Goal: Information Seeking & Learning: Check status

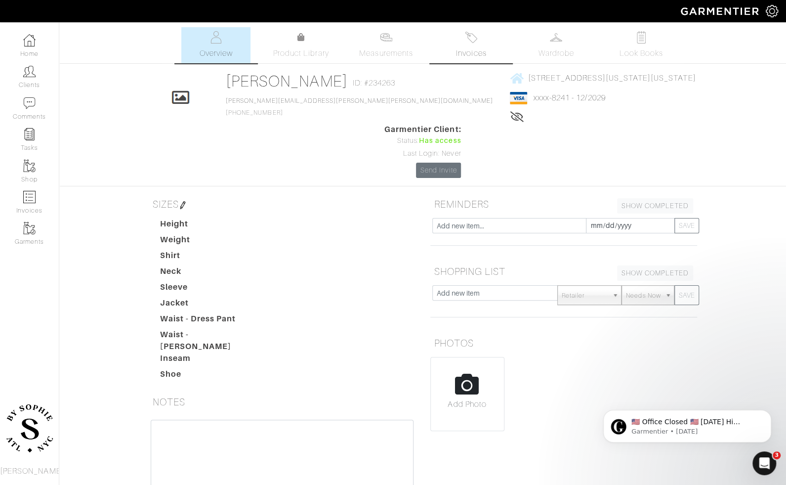
click at [464, 48] on span "Invoices" at bounding box center [471, 53] width 30 height 12
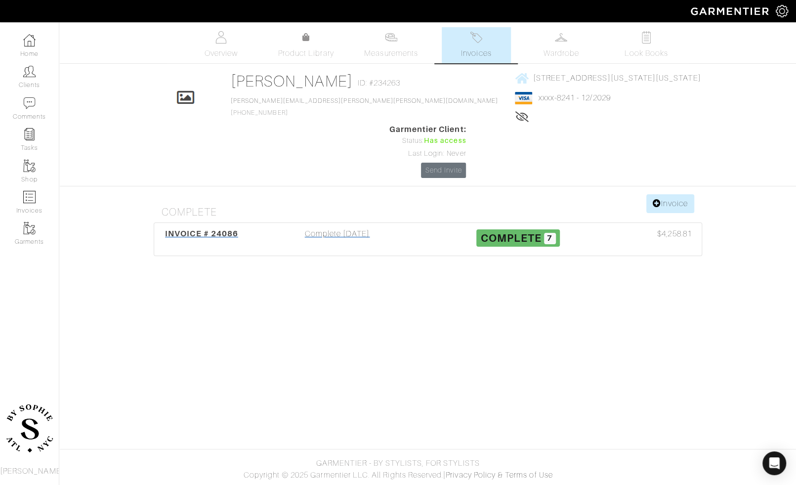
click at [351, 228] on div "Complete 09/12/25" at bounding box center [337, 239] width 181 height 23
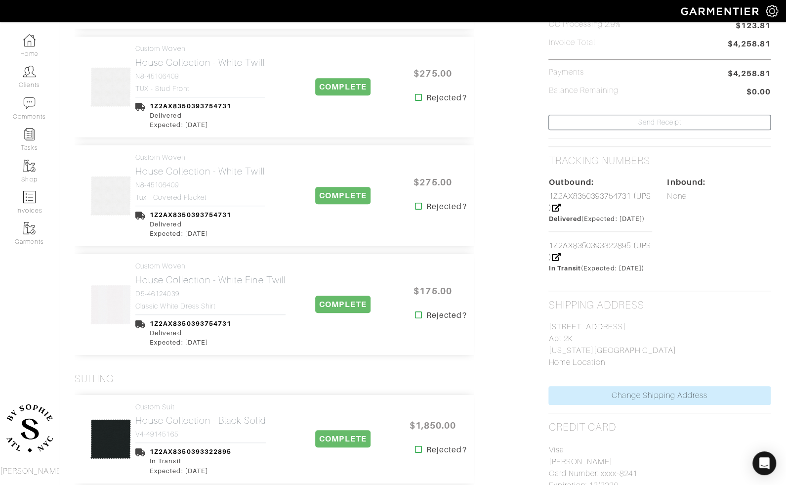
scroll to position [332, 0]
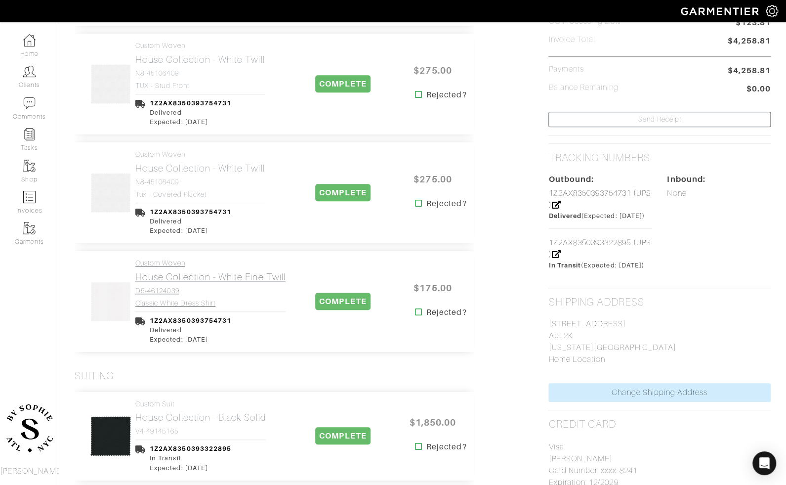
click at [190, 265] on h4 "Custom Woven" at bounding box center [210, 263] width 150 height 8
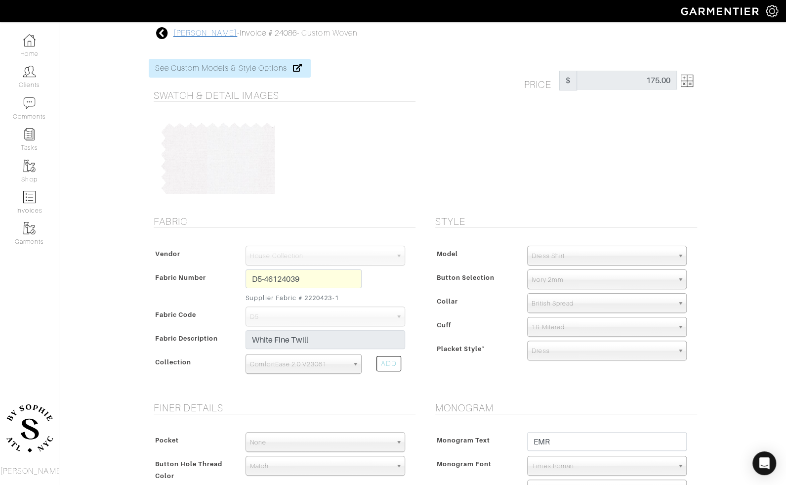
click at [210, 29] on link "Eric Rosenfeld" at bounding box center [206, 33] width 64 height 9
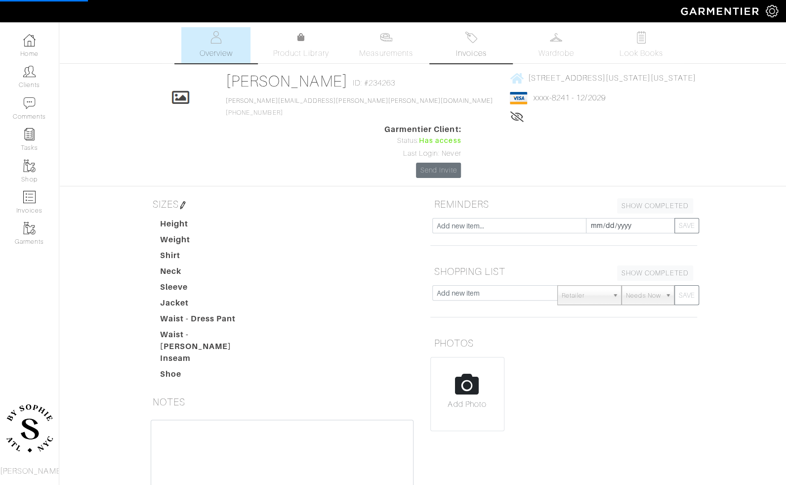
click at [479, 43] on link "Invoices" at bounding box center [471, 45] width 69 height 36
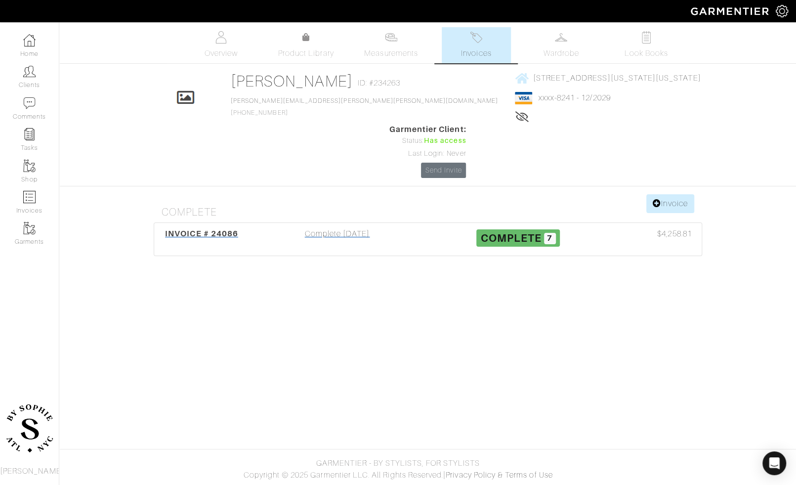
click at [324, 223] on div "INVOICE # 24086 Complete 09/12/25 Complete 7 $4,258.81" at bounding box center [428, 239] width 548 height 33
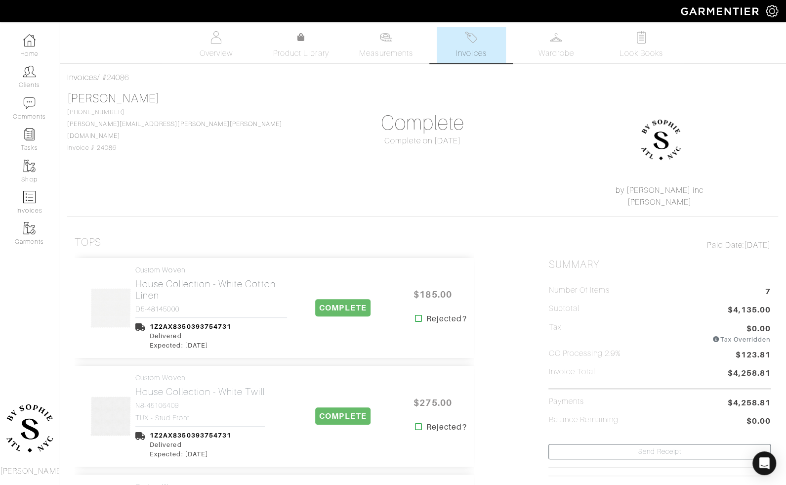
click at [194, 303] on link "Custom Woven House Collection - White Cotton Linen D5-48145000" at bounding box center [211, 289] width 152 height 47
click at [175, 391] on h2 "House Collection - White Twill" at bounding box center [200, 391] width 130 height 11
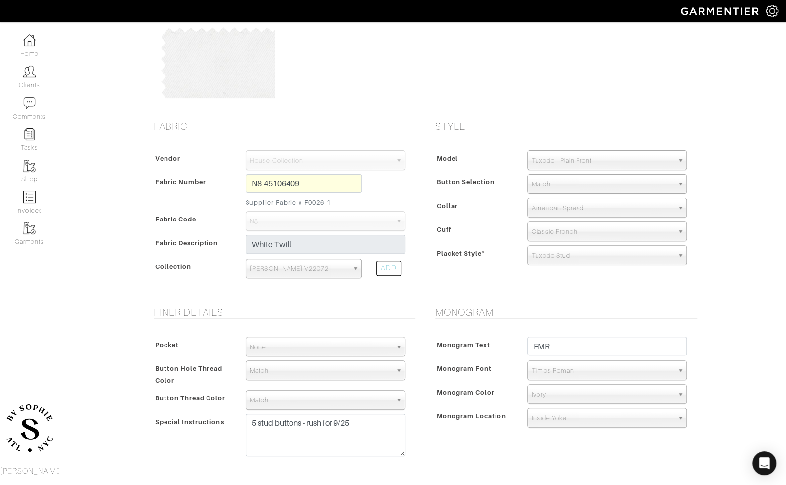
scroll to position [87, 0]
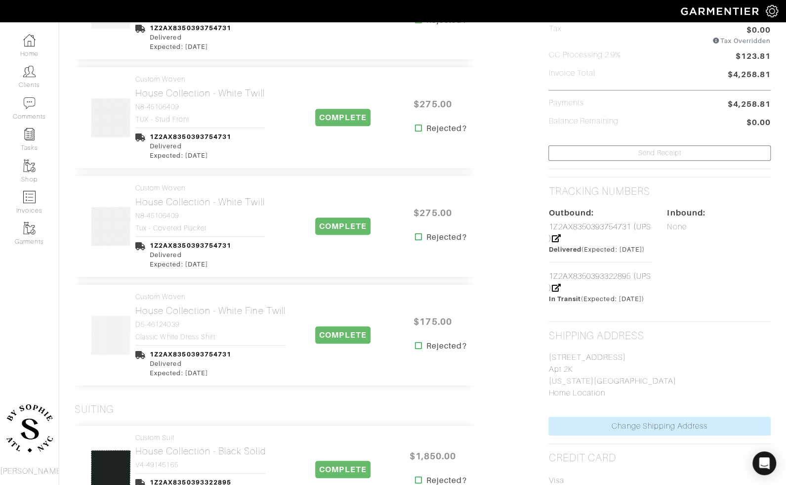
scroll to position [301, 0]
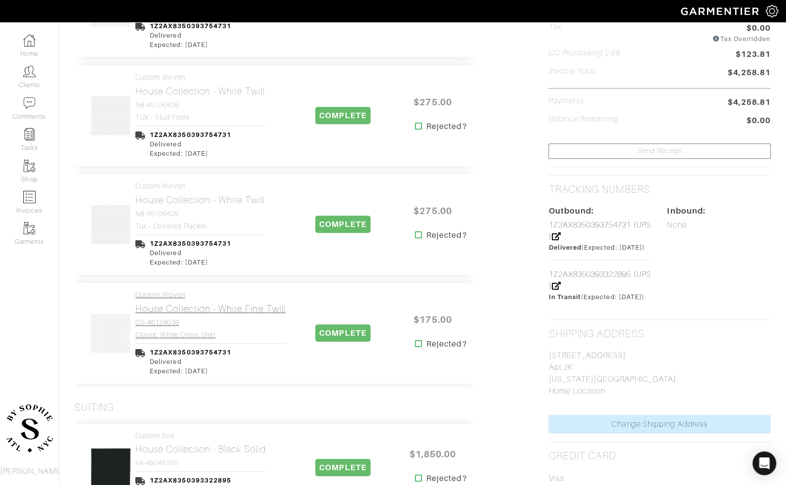
click at [211, 306] on h2 "House Collection - White Fine Twill" at bounding box center [210, 308] width 150 height 11
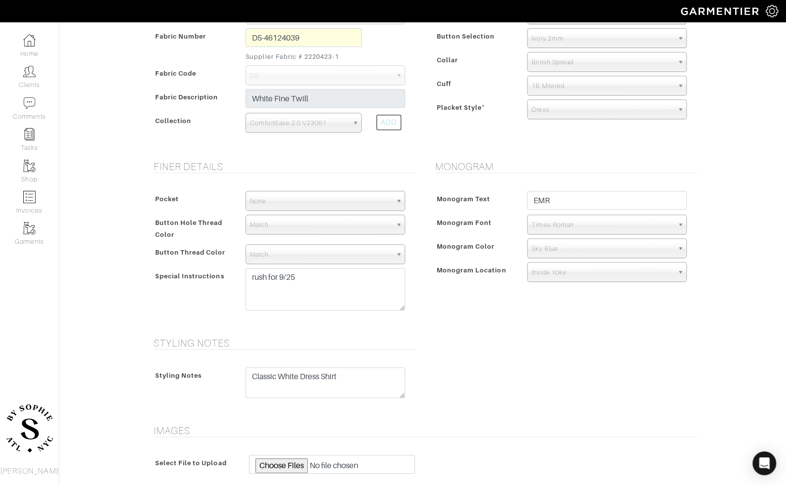
scroll to position [240, 0]
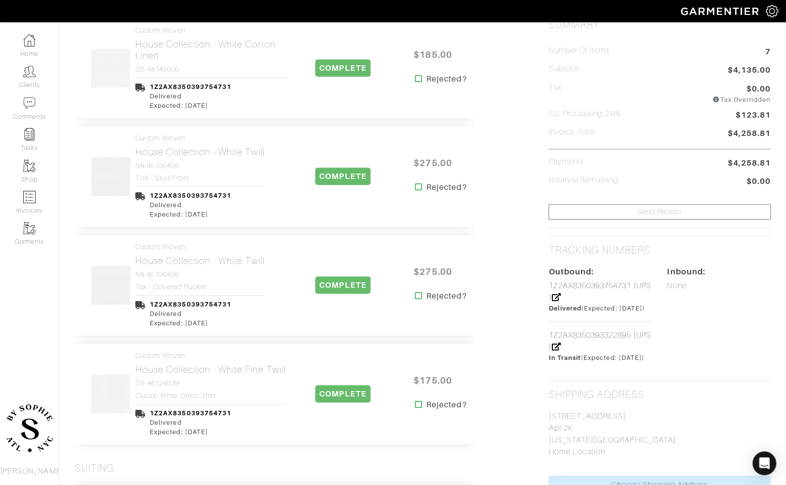
scroll to position [301, 0]
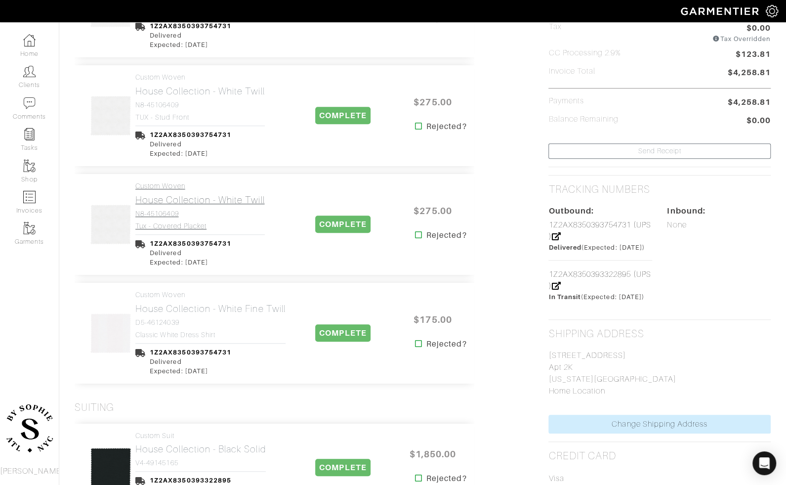
click at [211, 207] on link "Custom Woven House Collection - White Twill N8-45106409 tux - covered placket" at bounding box center [200, 206] width 130 height 48
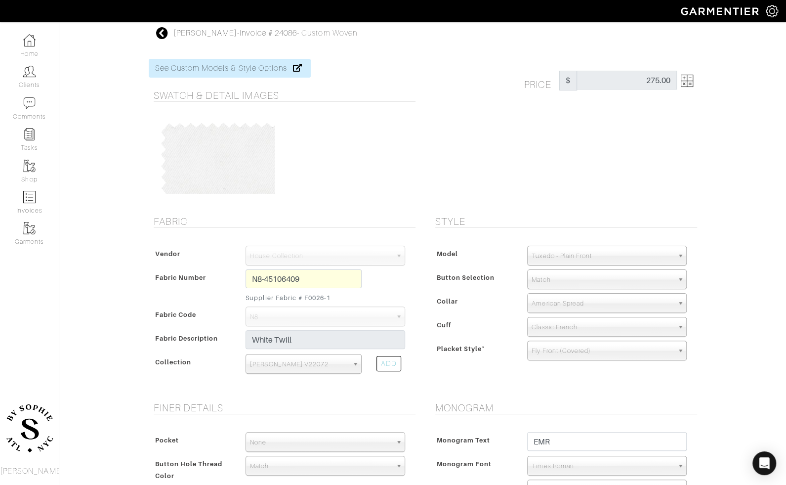
scroll to position [381, 0]
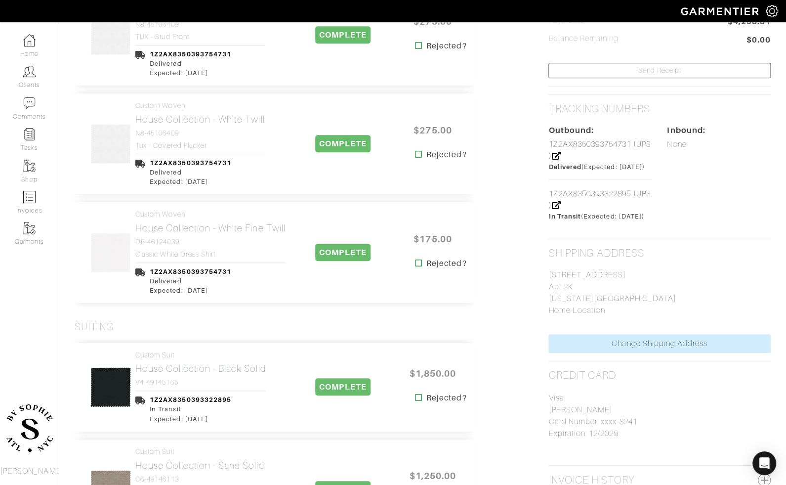
scroll to position [301, 0]
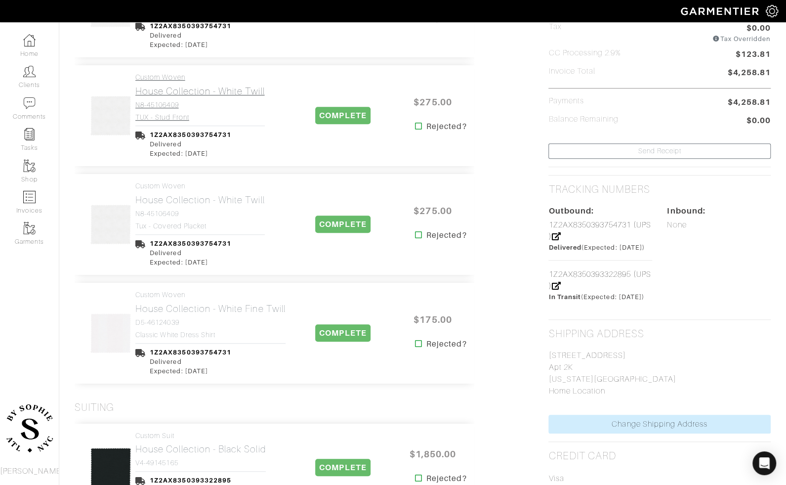
click at [190, 111] on link "Custom Woven House Collection - White Twill N8-45106409 TUX - stud front" at bounding box center [200, 97] width 130 height 48
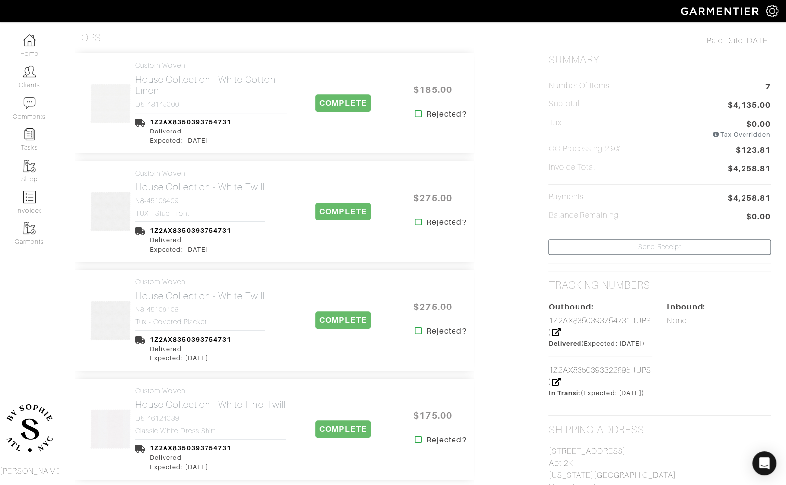
scroll to position [203, 0]
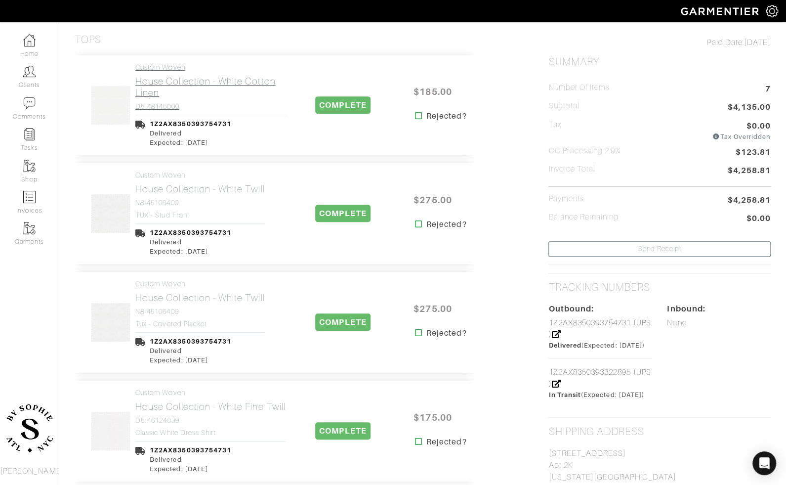
click at [178, 79] on h2 "House Collection - White Cotton Linen" at bounding box center [211, 87] width 152 height 23
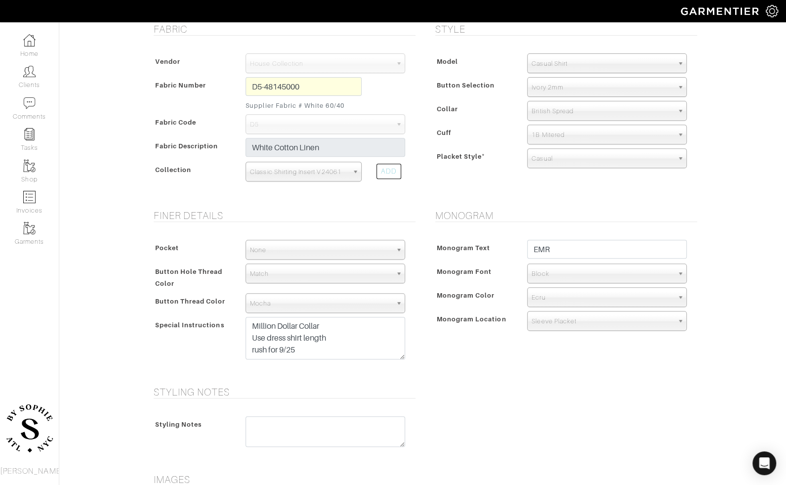
scroll to position [204, 0]
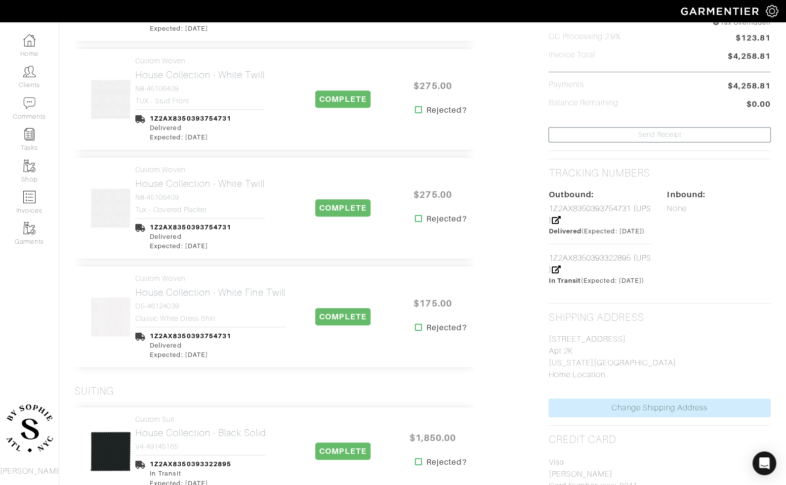
scroll to position [319, 0]
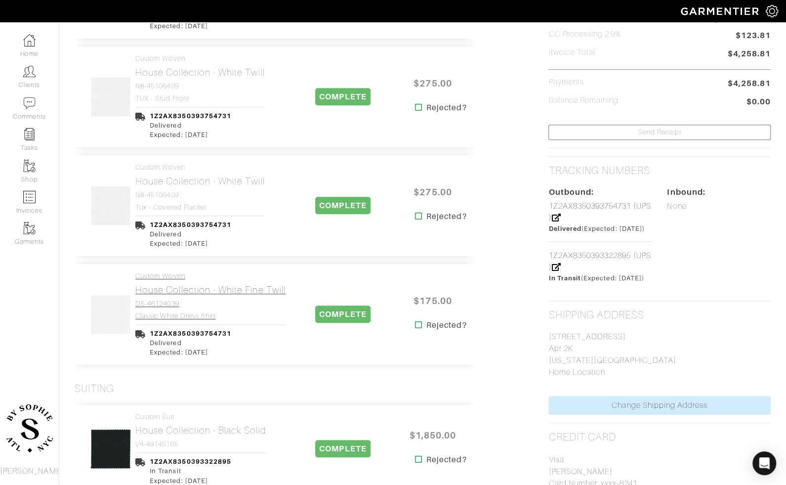
click at [186, 291] on h2 "House Collection - White Fine Twill" at bounding box center [210, 289] width 150 height 11
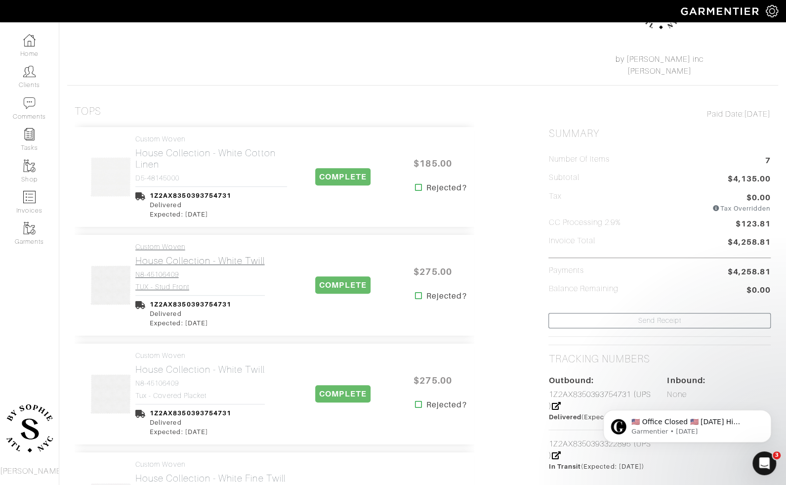
click at [172, 276] on h4 "N8-45106409" at bounding box center [200, 274] width 130 height 8
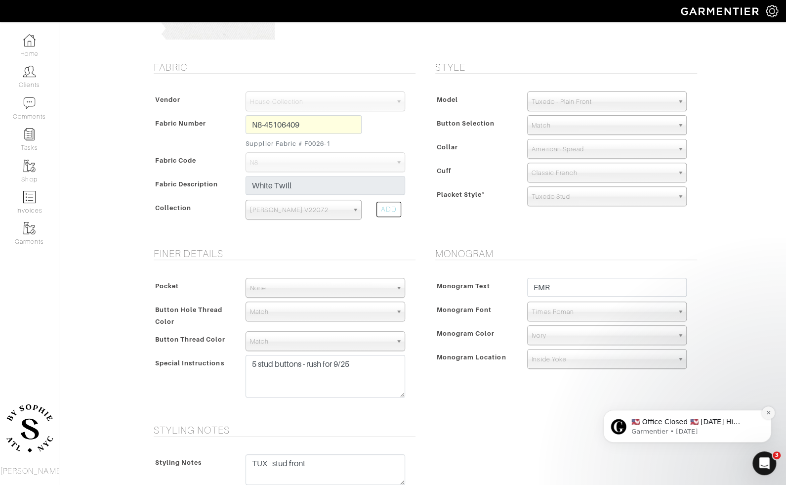
click at [654, 412] on icon "Dismiss notification" at bounding box center [768, 412] width 5 height 5
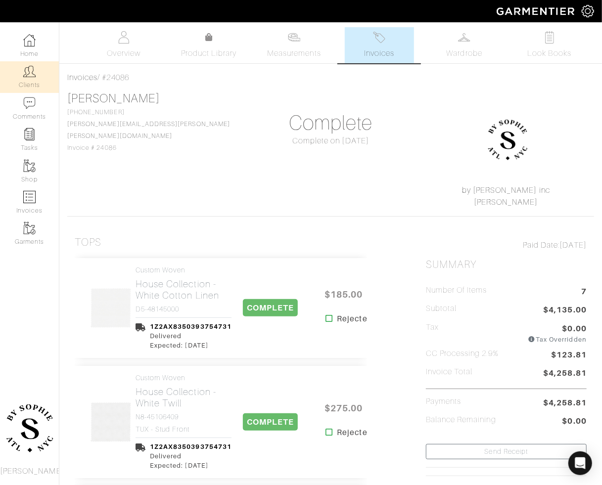
click at [22, 67] on link "Clients" at bounding box center [29, 76] width 59 height 31
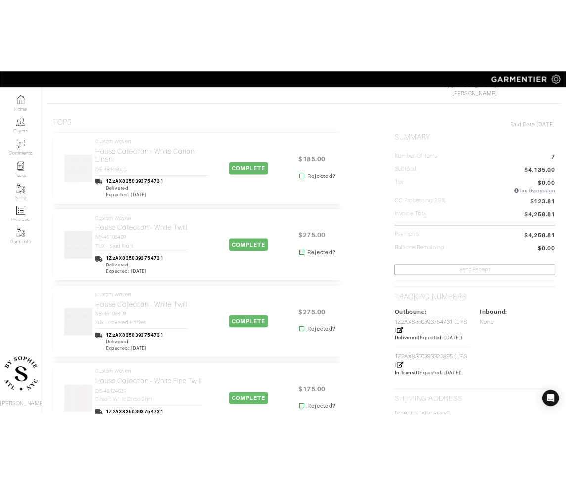
scroll to position [188, 0]
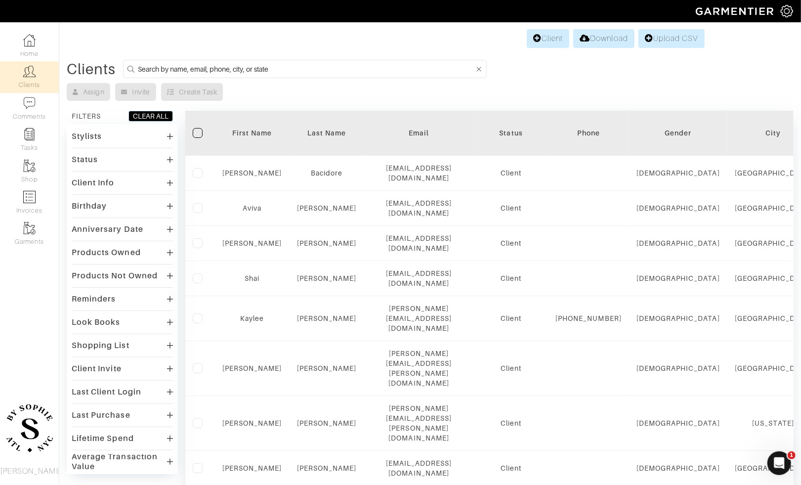
click at [415, 69] on input at bounding box center [306, 69] width 337 height 12
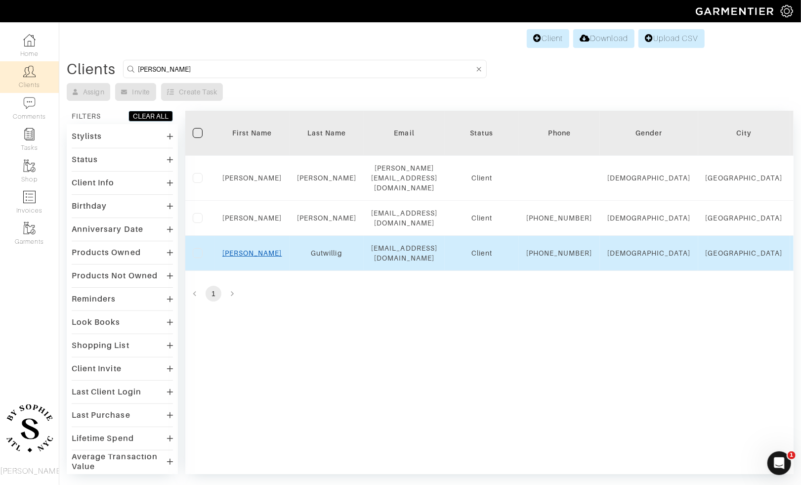
click at [248, 255] on link "Alex" at bounding box center [252, 253] width 60 height 8
click at [247, 256] on link "Alex" at bounding box center [252, 253] width 60 height 8
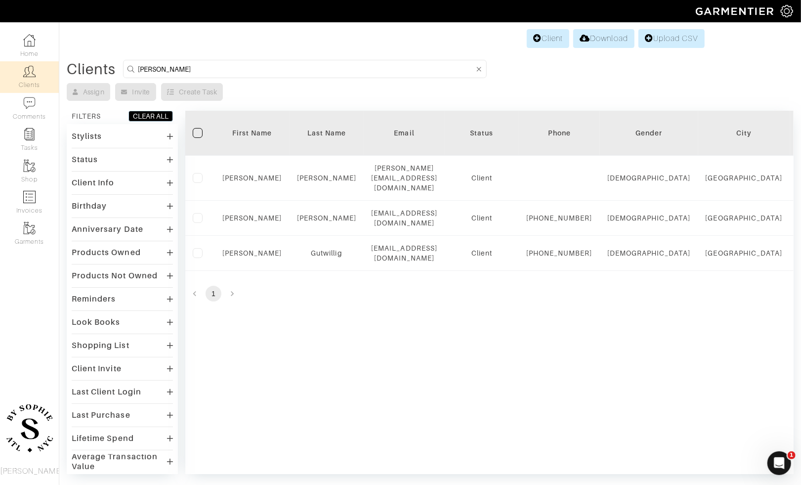
click at [152, 69] on input "alex" at bounding box center [306, 69] width 337 height 12
type input "jake"
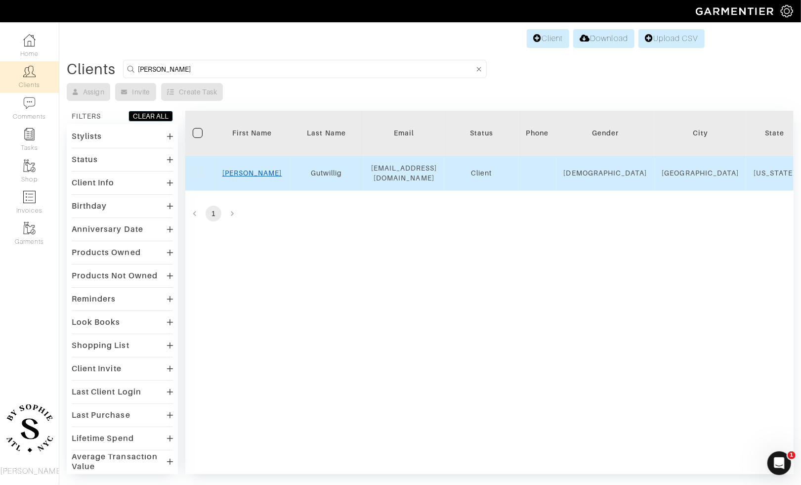
click at [250, 170] on link "Jake" at bounding box center [252, 173] width 60 height 8
click at [250, 175] on link "Jake" at bounding box center [252, 173] width 60 height 8
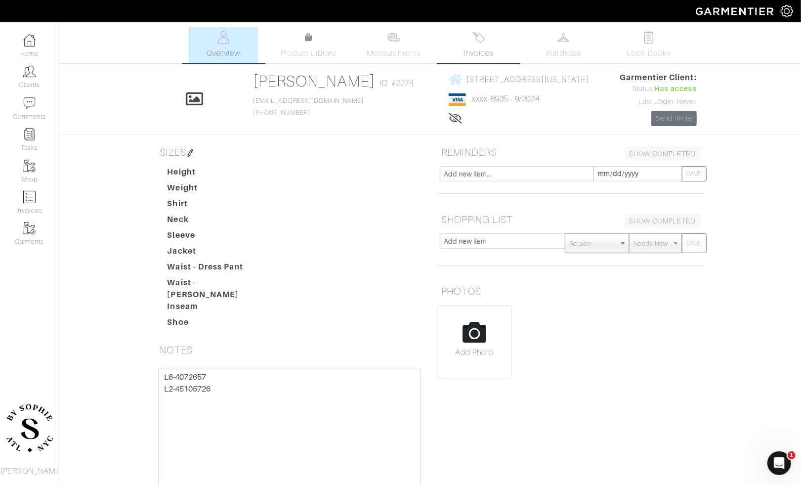
click at [461, 34] on link "Invoices" at bounding box center [478, 45] width 69 height 36
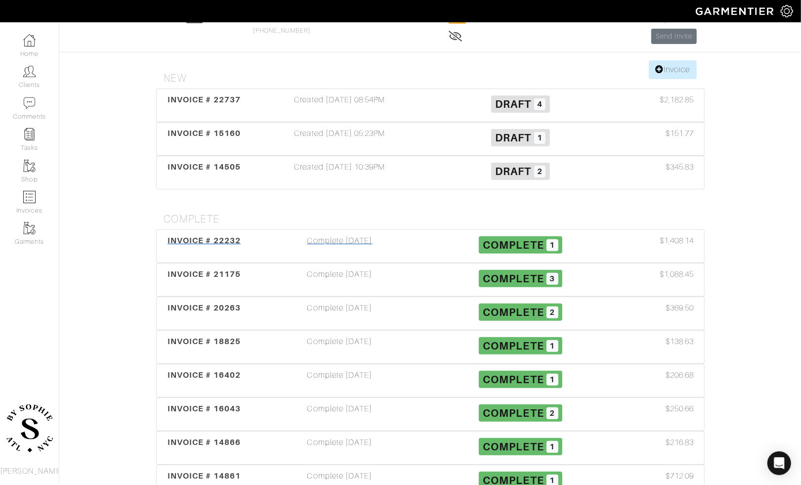
scroll to position [93, 0]
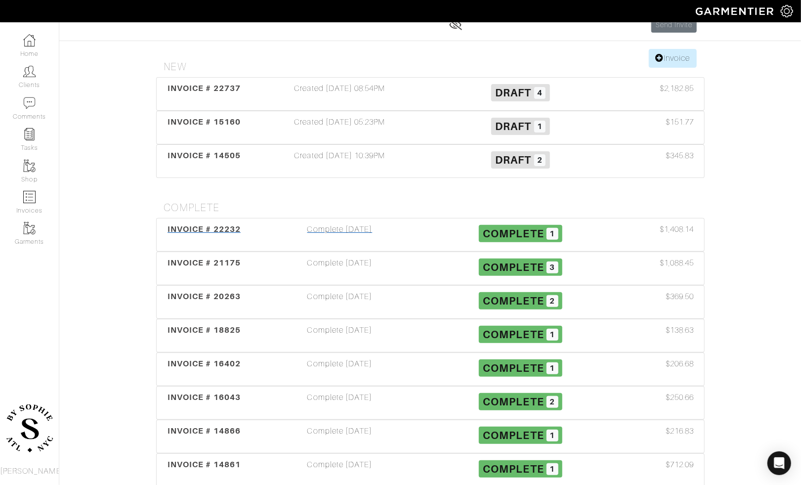
click at [345, 223] on div "Complete 01/17/25" at bounding box center [340, 234] width 181 height 23
click at [340, 267] on div "Complete 09/19/24" at bounding box center [340, 268] width 181 height 23
click at [303, 334] on div "Complete 07/16/24" at bounding box center [340, 335] width 181 height 23
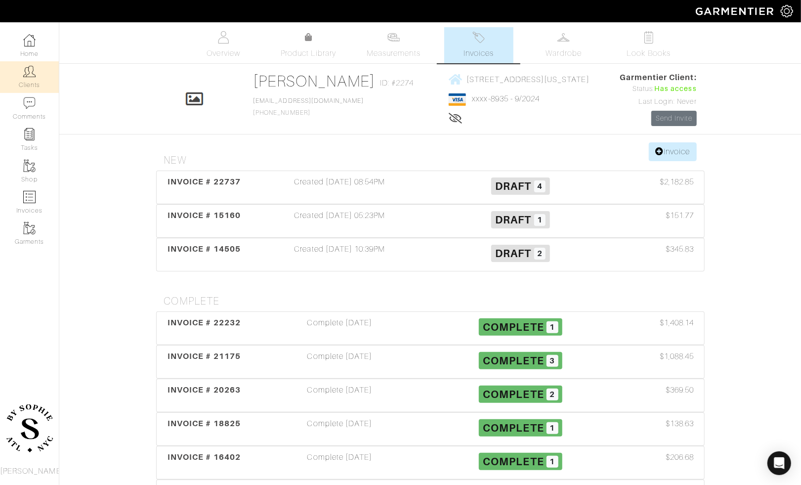
click at [33, 83] on link "Clients" at bounding box center [29, 76] width 59 height 31
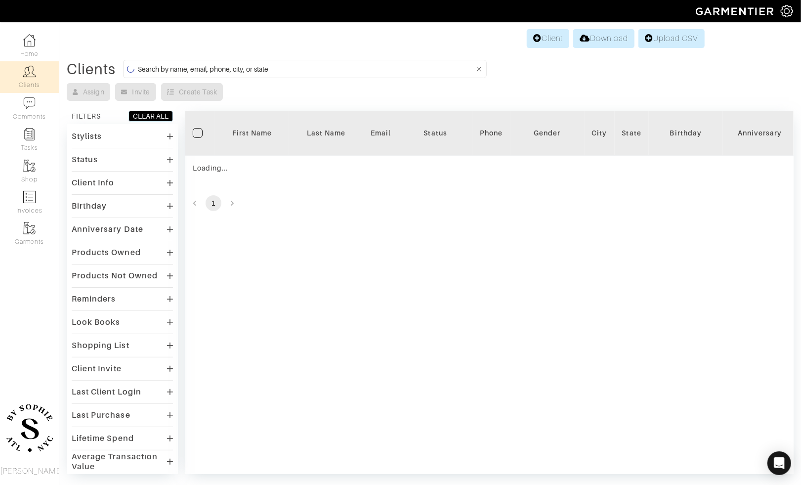
click at [170, 65] on input at bounding box center [306, 69] width 337 height 12
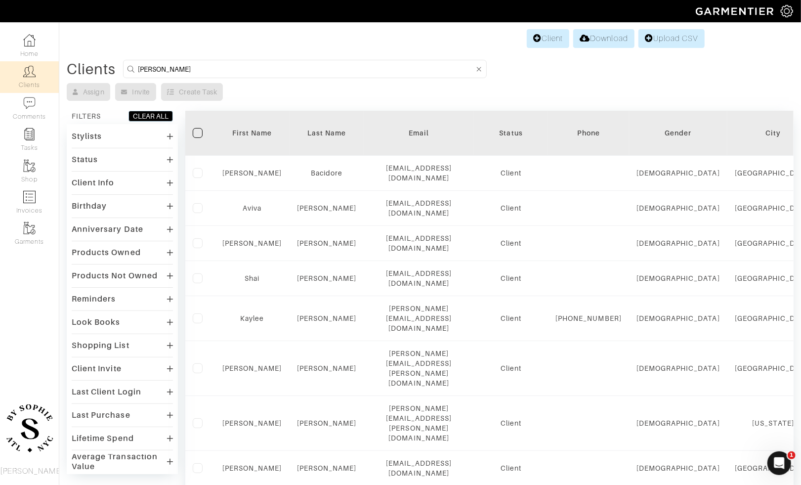
type input "adam"
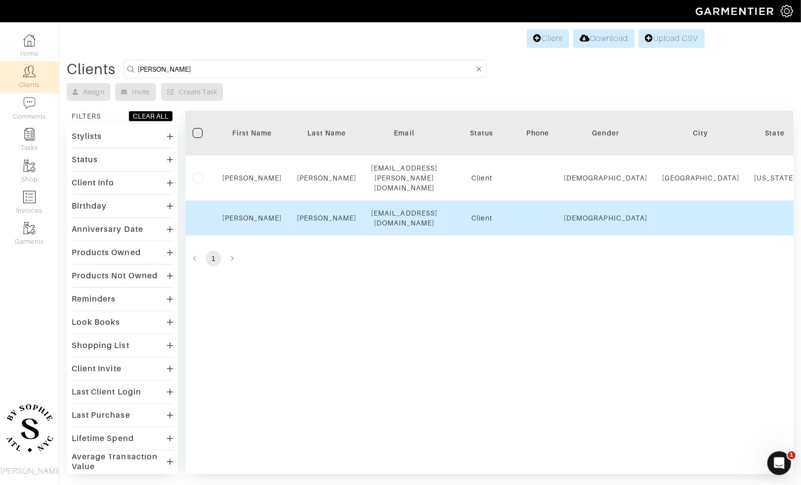
click at [247, 212] on td "Adam" at bounding box center [252, 218] width 75 height 35
click at [256, 214] on link "Adam" at bounding box center [252, 218] width 60 height 8
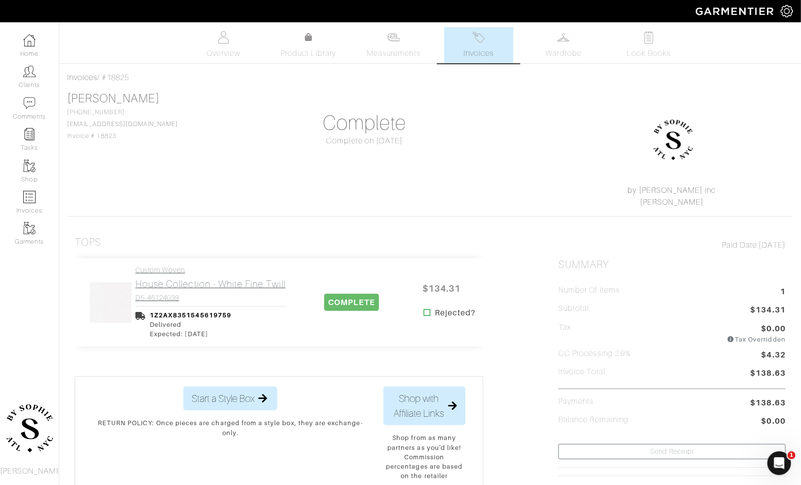
click at [174, 278] on h2 "House Collection - White Fine Twill" at bounding box center [210, 283] width 150 height 11
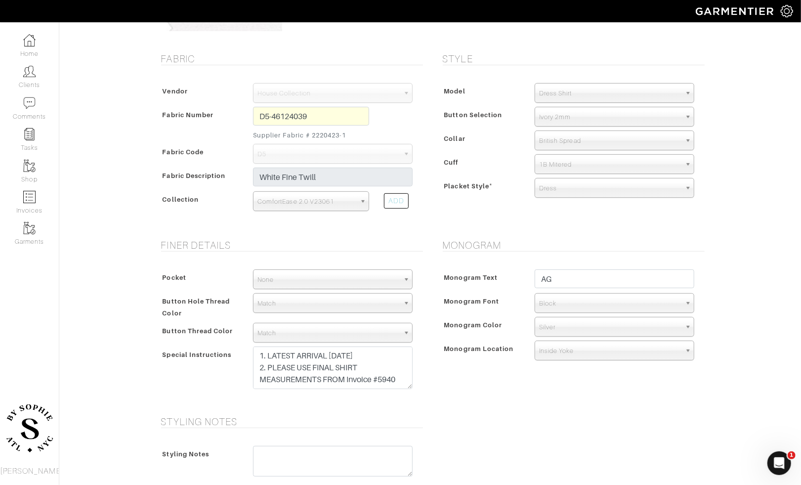
scroll to position [164, 0]
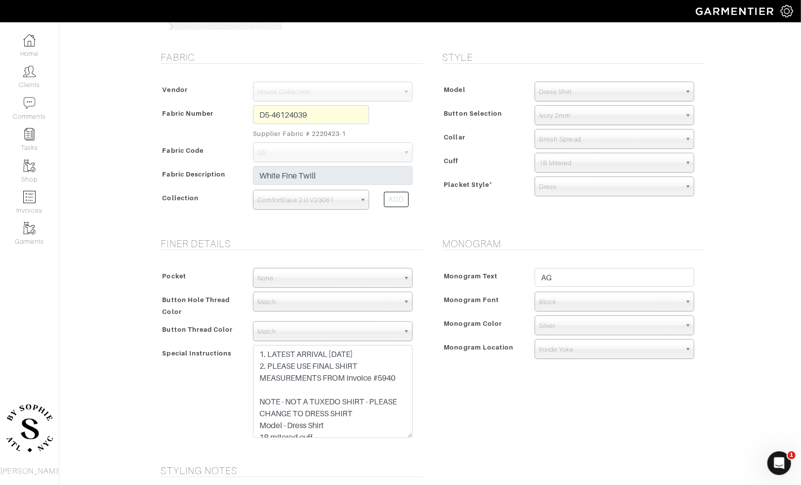
drag, startPoint x: 409, startPoint y: 382, endPoint x: 393, endPoint y: 433, distance: 53.6
click at [393, 433] on textarea "1. LATEST ARRIVAL [DATE] 2. PLEASE USE FINAL SHIRT MEASUREMENTS FROM Invoice #5…" at bounding box center [333, 391] width 160 height 93
drag, startPoint x: 393, startPoint y: 433, endPoint x: 392, endPoint y: 472, distance: 39.1
click at [392, 472] on form "See Custom Models & Style Options Swatch & Detail Images Price $ 134.31 Fabric …" at bounding box center [430, 296] width 549 height 826
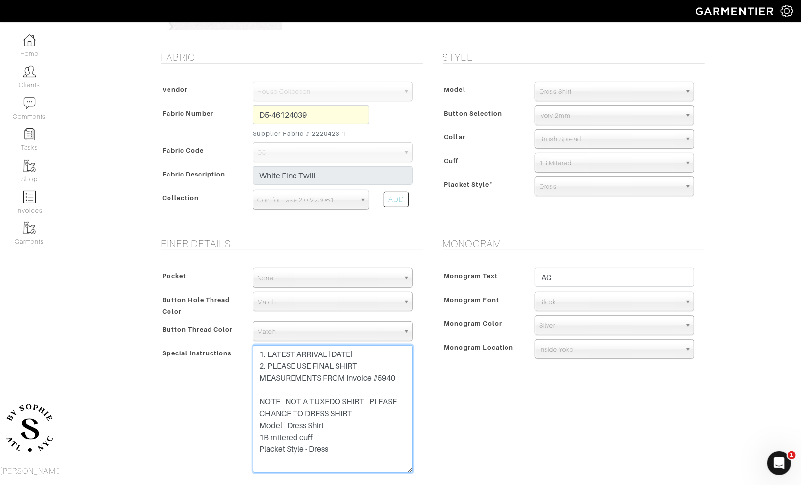
drag, startPoint x: 409, startPoint y: 435, endPoint x: 404, endPoint y: 470, distance: 35.0
click at [404, 470] on textarea "1. LATEST ARRIVAL JULY 16TH 2. PLEASE USE FINAL SHIRT MEASUREMENTS FROM Invoice…" at bounding box center [333, 409] width 160 height 128
click at [440, 418] on div "Monogram Monogram Text AG Monogram Font N/A Script Calligraphy Times Roman Bloc…" at bounding box center [572, 363] width 282 height 250
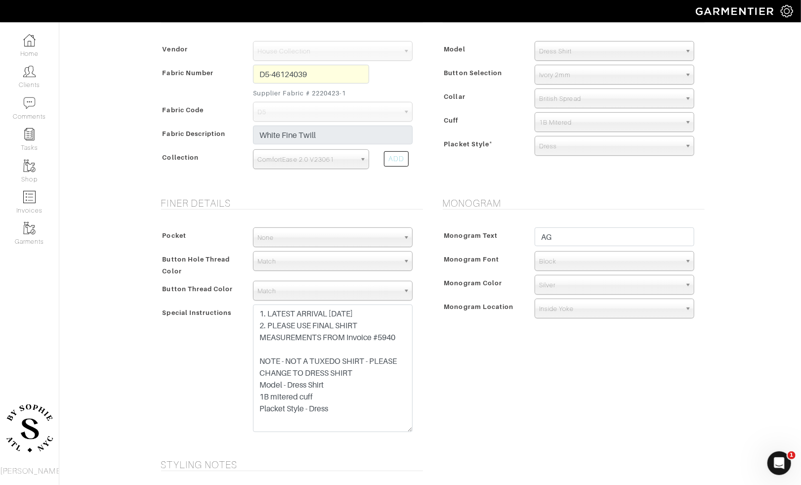
scroll to position [0, 0]
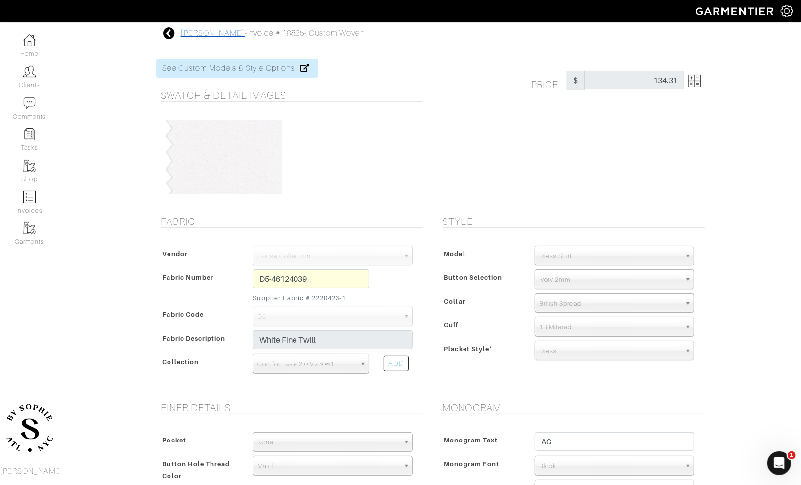
click at [190, 31] on link "Alex Gutwillig" at bounding box center [213, 33] width 64 height 9
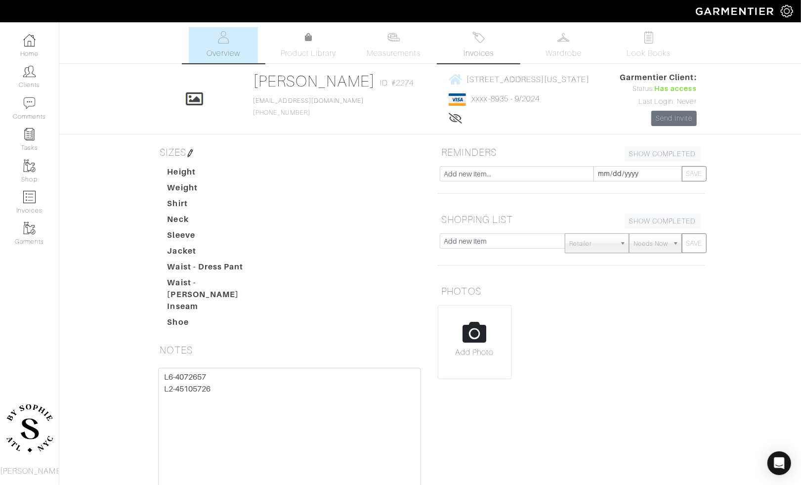
click at [473, 60] on link "Invoices" at bounding box center [478, 45] width 69 height 36
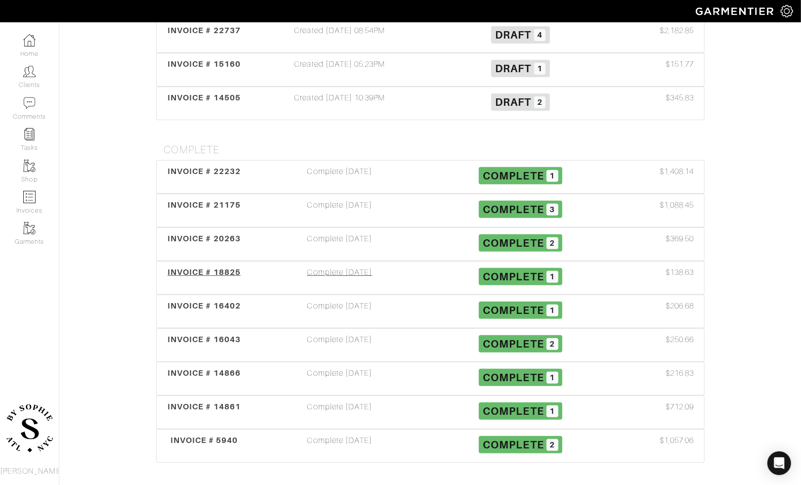
scroll to position [153, 0]
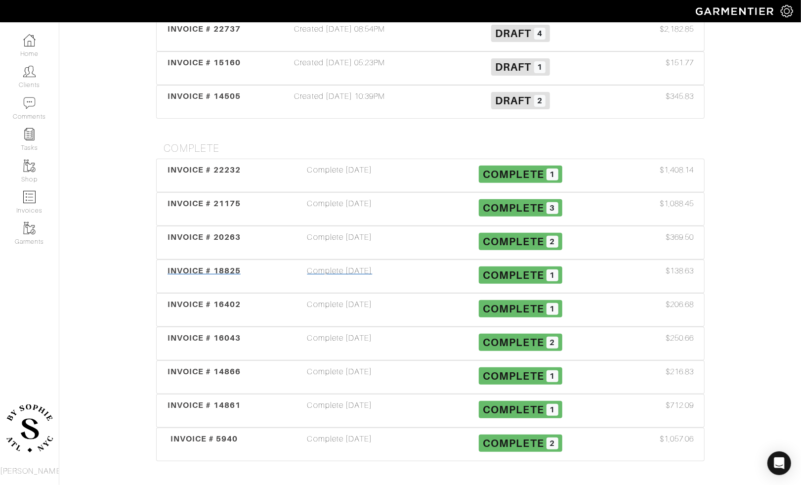
click at [327, 266] on div "Complete 07/16/24" at bounding box center [340, 276] width 181 height 23
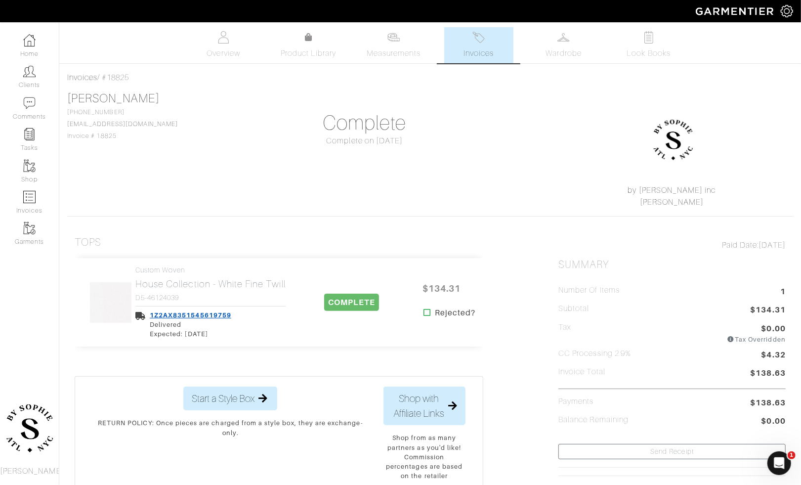
click at [191, 316] on link "1Z2AX8351545619759" at bounding box center [191, 314] width 82 height 7
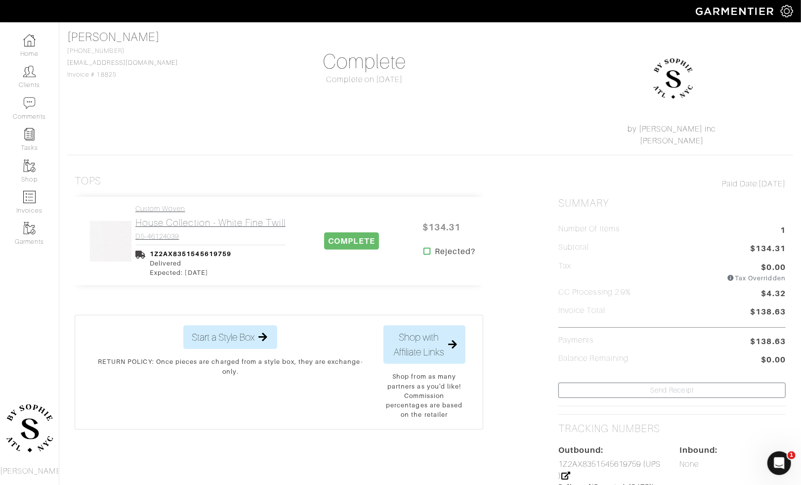
scroll to position [378, 0]
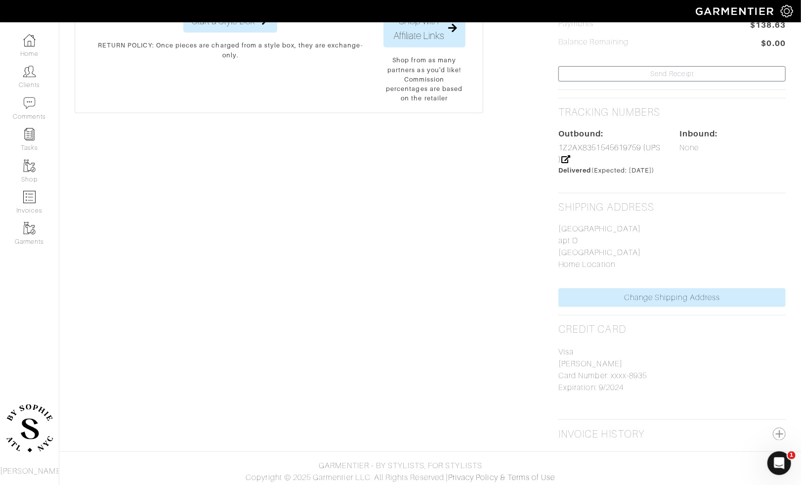
click at [617, 428] on h2 "Invoice History" at bounding box center [602, 434] width 86 height 12
click at [773, 432] on div "Invoice History" at bounding box center [672, 434] width 227 height 13
click at [780, 431] on button "button" at bounding box center [779, 434] width 13 height 13
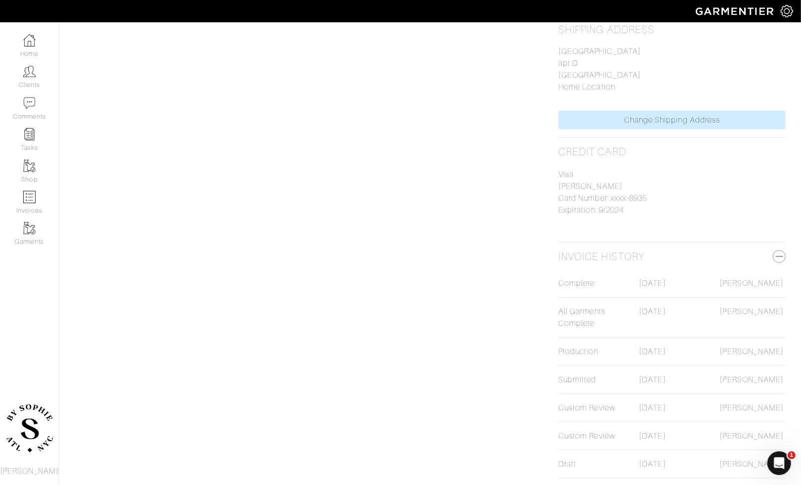
scroll to position [611, 0]
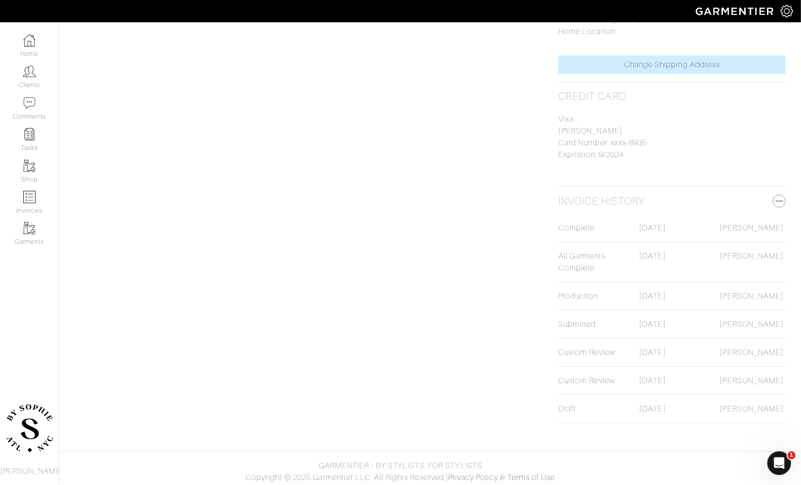
click at [655, 296] on div "06/25/24" at bounding box center [672, 296] width 81 height 12
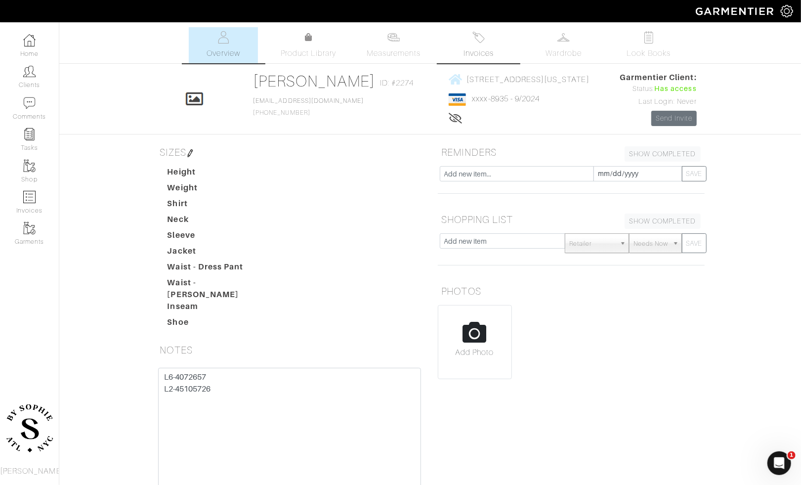
click at [478, 45] on link "Invoices" at bounding box center [478, 45] width 69 height 36
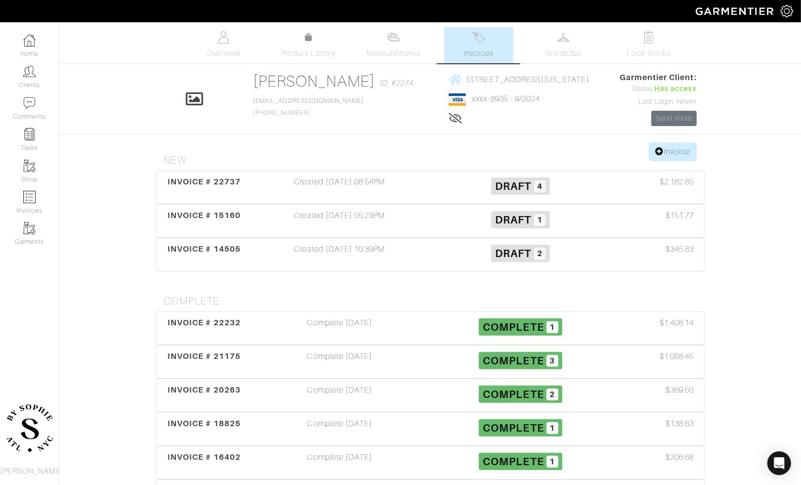
scroll to position [197, 0]
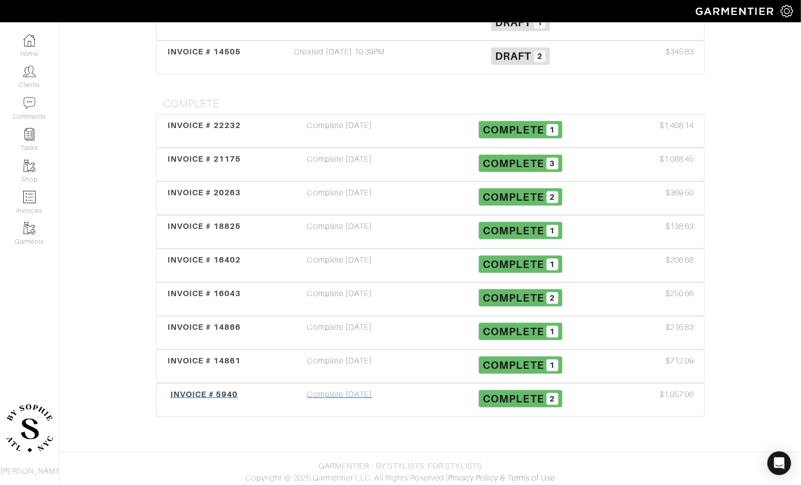
click at [329, 397] on div "Complete 04/12/23" at bounding box center [340, 400] width 181 height 23
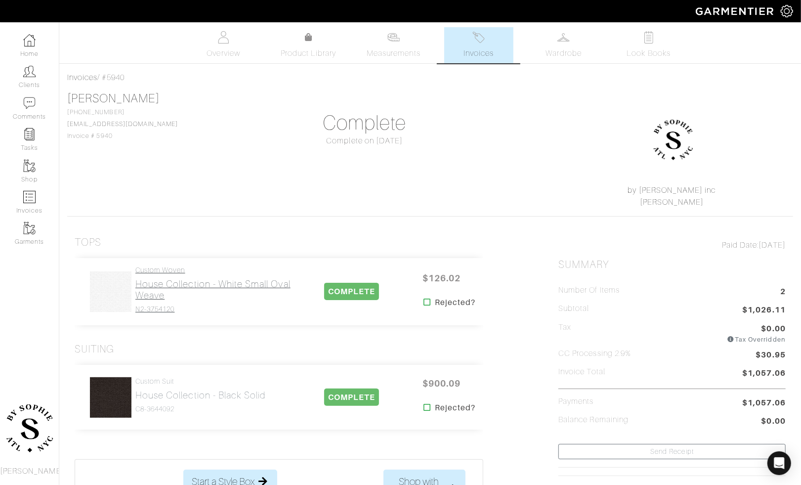
click at [170, 293] on h2 "House Collection - White Small Oval Weave" at bounding box center [215, 289] width 160 height 23
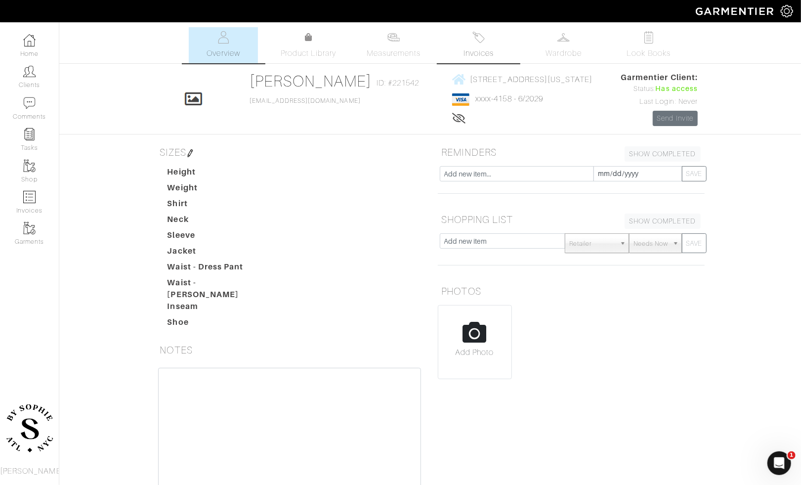
click at [468, 48] on span "Invoices" at bounding box center [479, 53] width 30 height 12
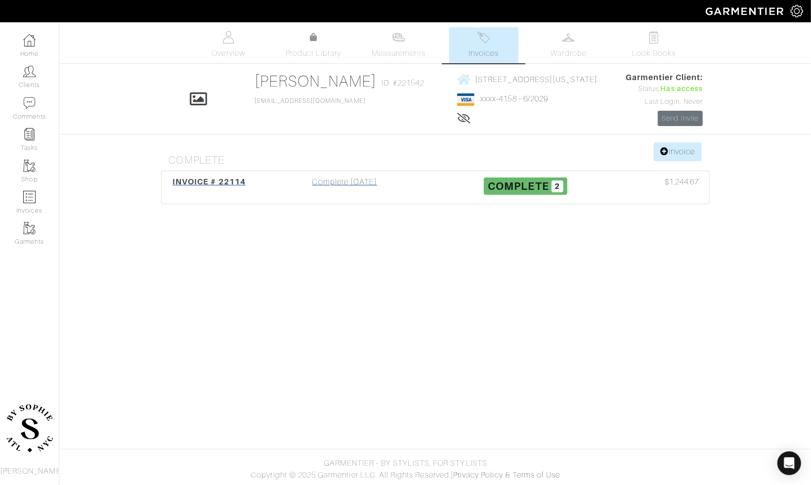
click at [340, 182] on div "Complete 01/16/25" at bounding box center [345, 187] width 181 height 23
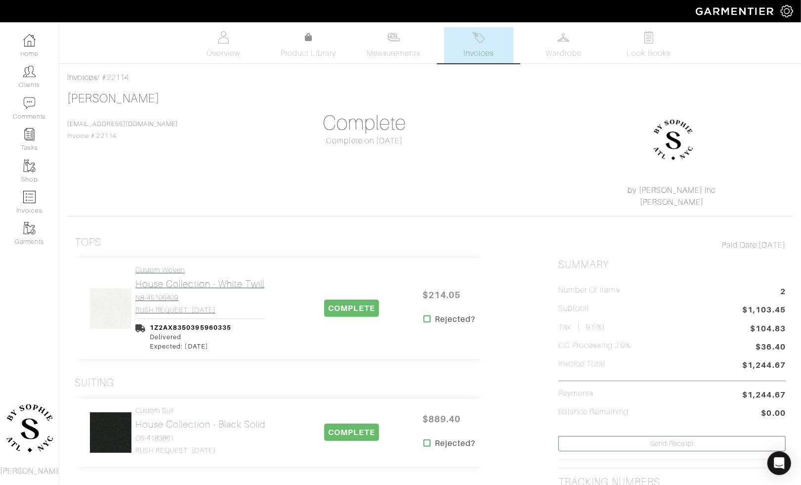
click at [179, 300] on h4 "N8-45106409" at bounding box center [200, 298] width 130 height 8
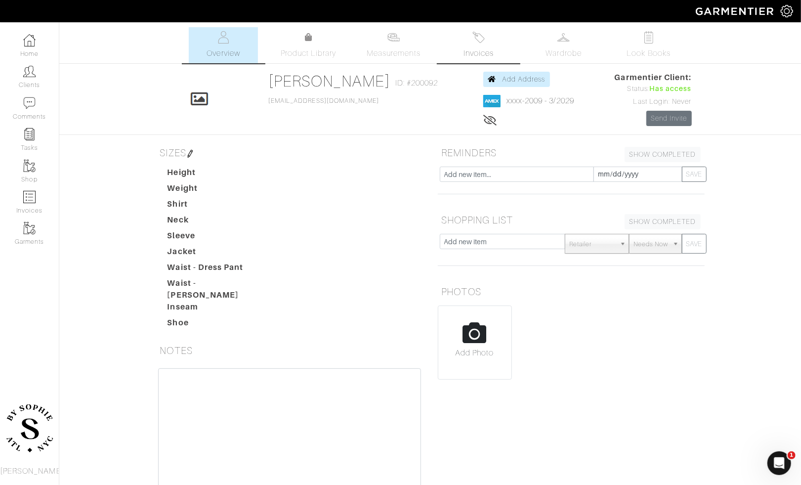
click at [481, 41] on img at bounding box center [479, 37] width 12 height 12
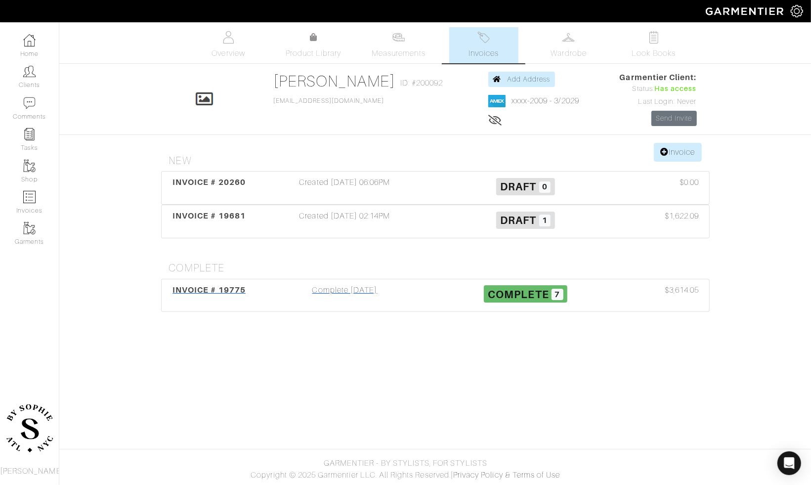
click at [318, 293] on div "Complete 06/25/24" at bounding box center [345, 295] width 181 height 23
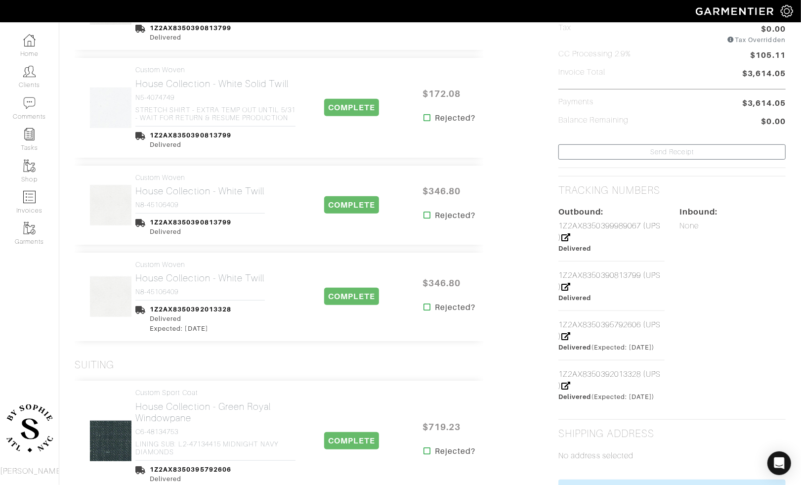
scroll to position [307, 0]
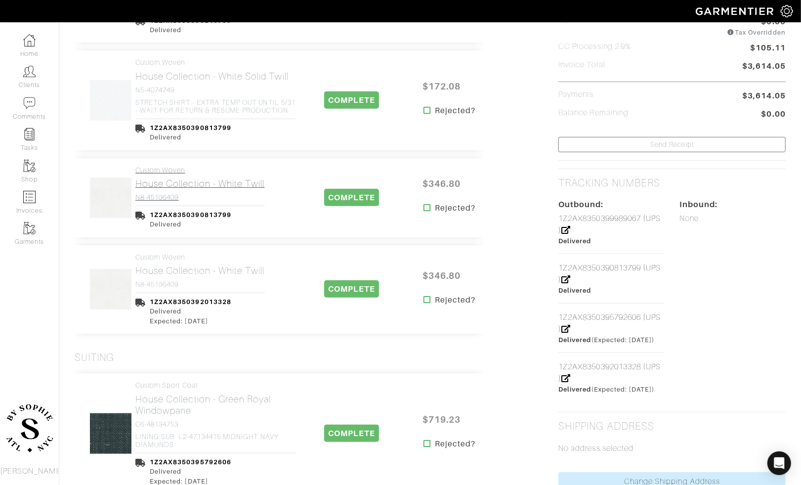
click at [185, 191] on link "Custom Woven House Collection - White Twill N8-45106409" at bounding box center [200, 184] width 130 height 36
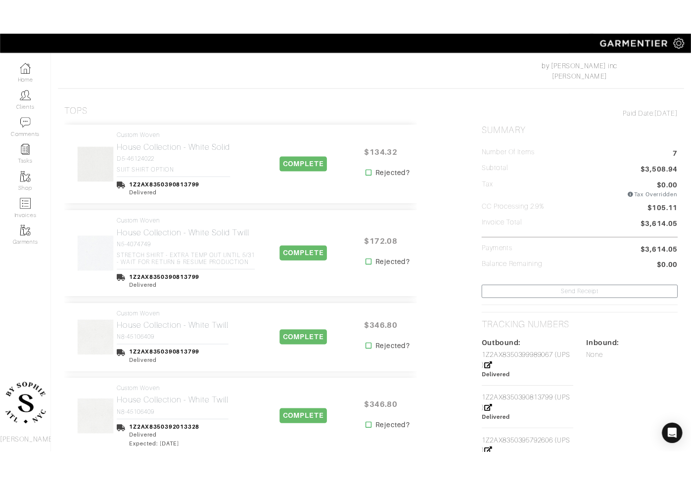
scroll to position [153, 0]
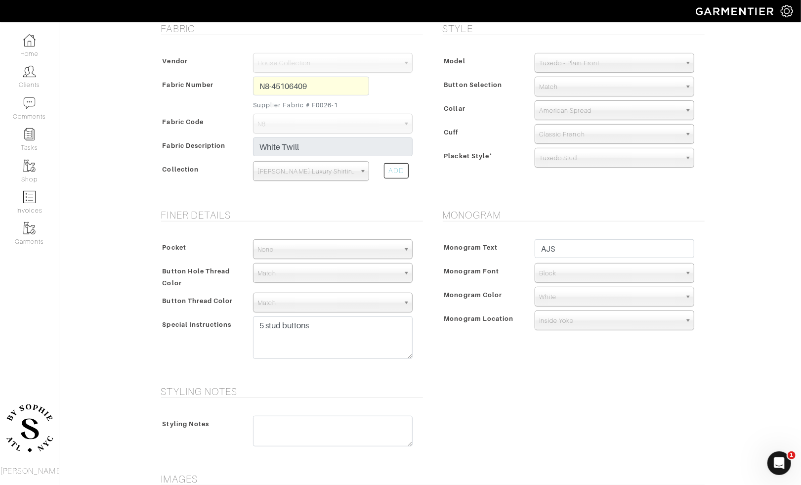
scroll to position [194, 0]
